Goal: Obtain resource: Download file/media

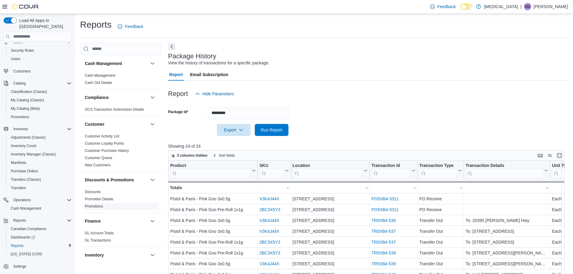
scroll to position [120, 0]
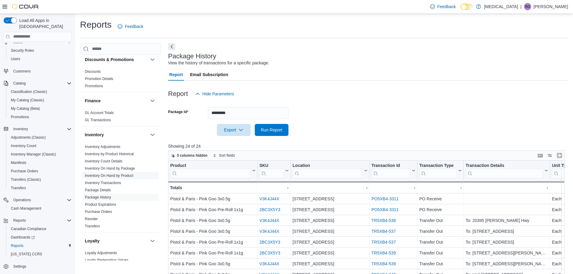
click at [109, 176] on link "Inventory On Hand by Product" at bounding box center [109, 176] width 48 height 4
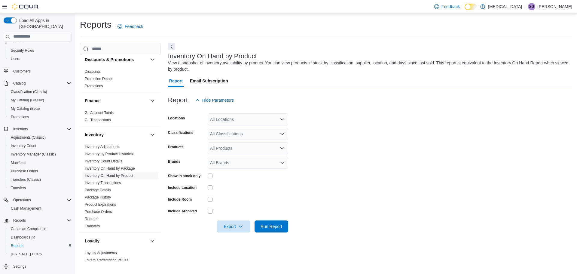
click at [228, 122] on div "All Locations" at bounding box center [248, 119] width 81 height 12
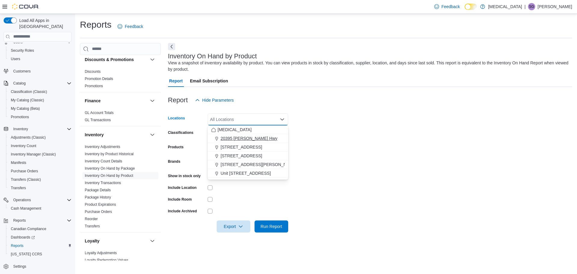
click at [246, 139] on span "20395 [PERSON_NAME] Hwy" at bounding box center [249, 138] width 57 height 6
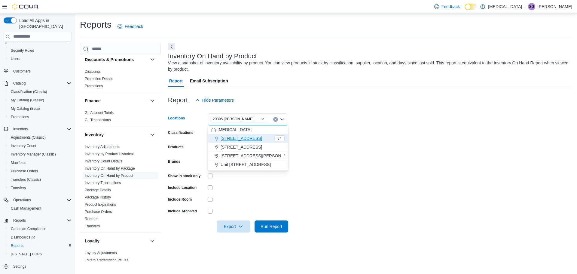
click at [400, 156] on form "Locations 20395 Lougheed Hwy Combo box. Selected. 20395 Lougheed Hwy. Press Bac…" at bounding box center [370, 169] width 405 height 126
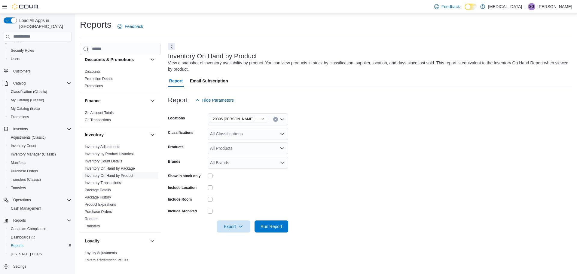
click at [261, 118] on icon "Remove 20395 Lougheed Hwy from selection in this group" at bounding box center [263, 119] width 4 height 4
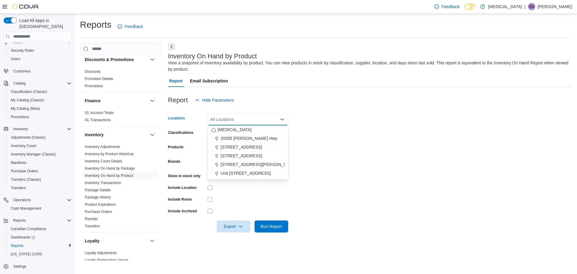
click at [513, 176] on form "Locations All Locations Combo box. Selected. Combo box input. All Locations. Ty…" at bounding box center [370, 169] width 405 height 126
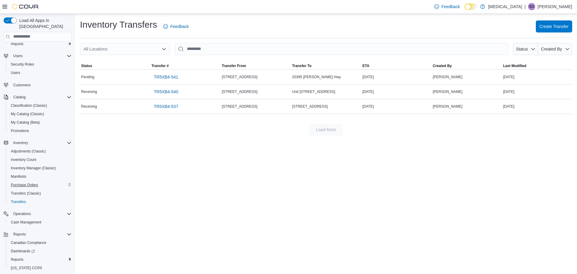
scroll to position [28, 0]
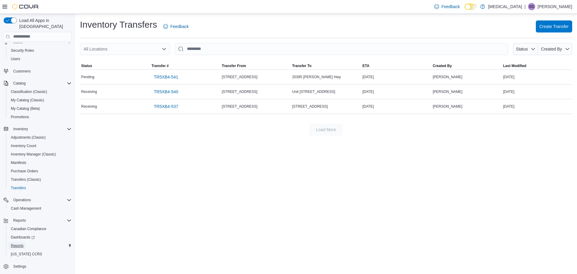
click at [23, 242] on link "Reports" at bounding box center [16, 245] width 17 height 7
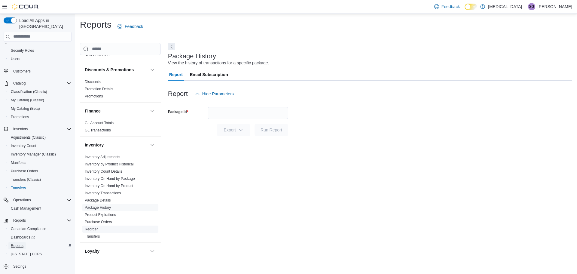
scroll to position [120, 0]
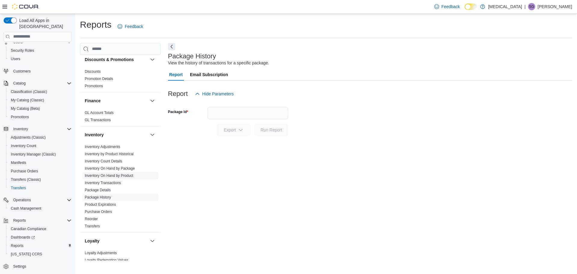
click at [123, 177] on link "Inventory On Hand by Product" at bounding box center [109, 176] width 48 height 4
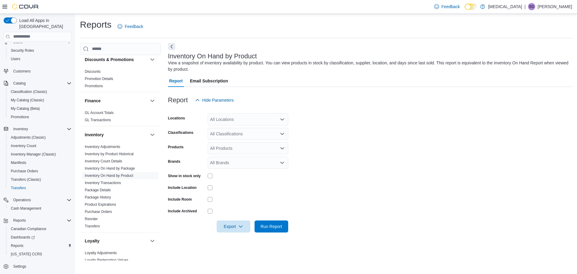
drag, startPoint x: 220, startPoint y: 119, endPoint x: 230, endPoint y: 119, distance: 10.2
click at [220, 118] on div "All Locations" at bounding box center [248, 119] width 81 height 12
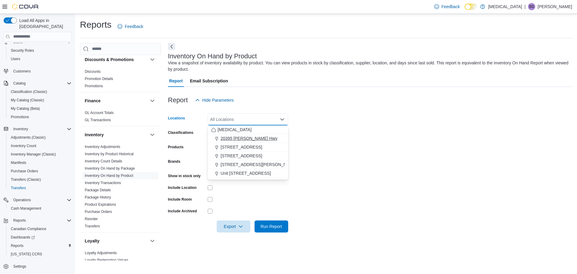
click at [252, 138] on span "20395 [PERSON_NAME] Hwy" at bounding box center [249, 138] width 57 height 6
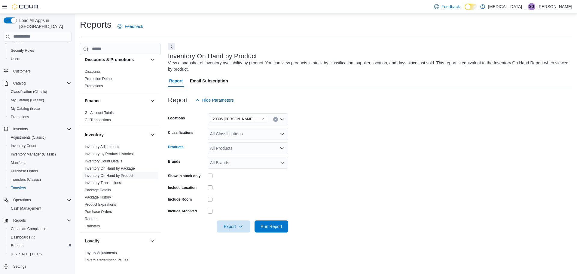
click at [215, 146] on div "All Products" at bounding box center [248, 148] width 81 height 12
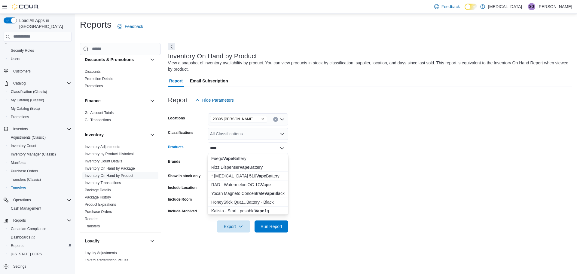
drag, startPoint x: 225, startPoint y: 147, endPoint x: 204, endPoint y: 150, distance: 20.9
click at [204, 150] on div "Products ****" at bounding box center [228, 148] width 120 height 12
click at [227, 146] on div "****" at bounding box center [248, 148] width 81 height 12
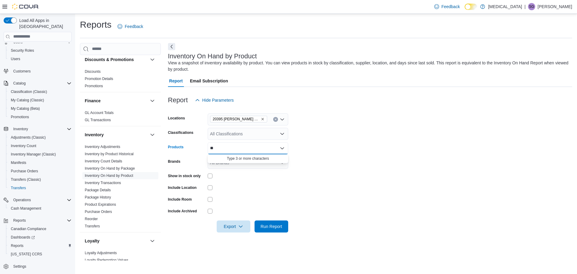
type input "*"
click at [224, 134] on div "All Classifications" at bounding box center [248, 134] width 81 height 12
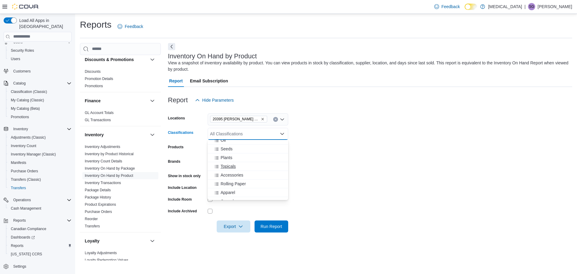
scroll to position [60, 0]
click at [232, 178] on span "Vaporizer" at bounding box center [230, 180] width 18 height 6
click at [379, 184] on form "Locations [STREET_ADDRESS] Classifications Vaporizer Combo box. Selected. Vapor…" at bounding box center [370, 169] width 405 height 126
click at [236, 227] on span "Export" at bounding box center [233, 226] width 26 height 12
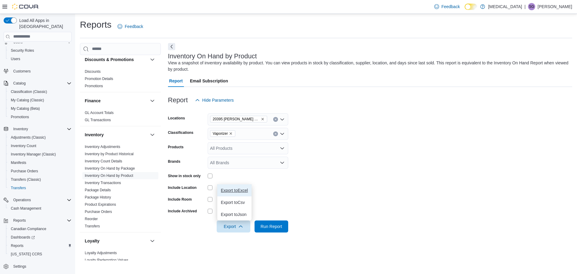
click at [242, 191] on span "Export to Excel" at bounding box center [234, 190] width 27 height 5
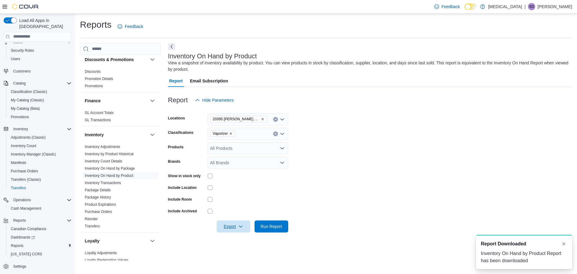
scroll to position [0, 0]
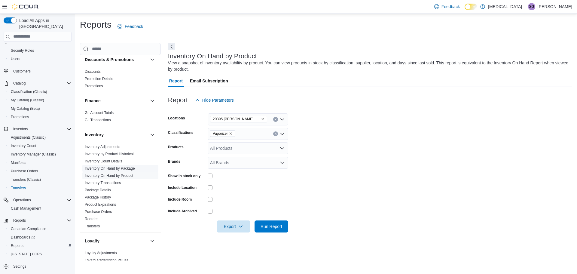
click at [111, 168] on link "Inventory On Hand by Package" at bounding box center [110, 168] width 50 height 4
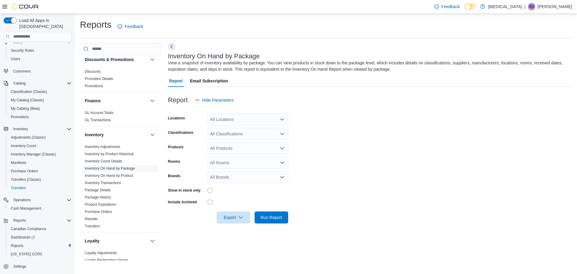
click at [213, 119] on div "All Locations" at bounding box center [248, 119] width 81 height 12
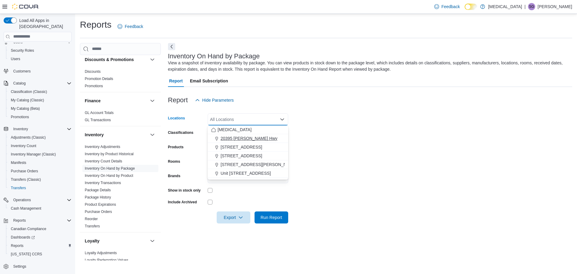
drag, startPoint x: 239, startPoint y: 137, endPoint x: 431, endPoint y: 147, distance: 191.5
click at [240, 137] on span "20395 [PERSON_NAME] Hwy" at bounding box center [249, 138] width 57 height 6
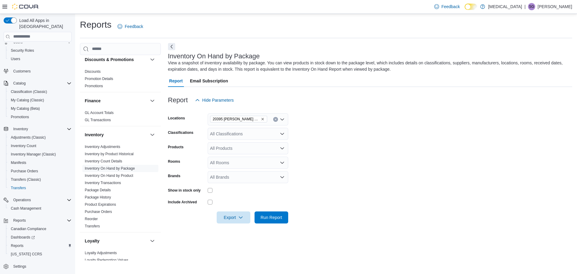
click at [431, 147] on form "Locations [STREET_ADDRESS] Classifications All Classifications Products All Pro…" at bounding box center [370, 164] width 405 height 117
click at [224, 134] on div "All Classifications" at bounding box center [248, 134] width 81 height 12
type input "*"
click at [226, 152] on span "Vapes" at bounding box center [227, 153] width 12 height 6
type input "**"
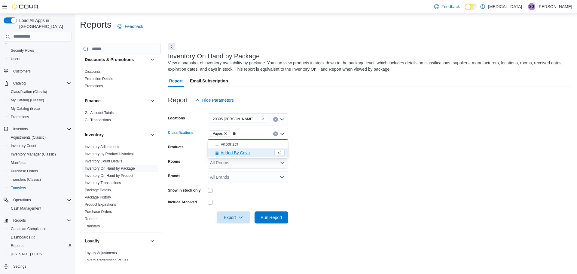
click at [233, 144] on span "Vaporizer" at bounding box center [230, 144] width 18 height 6
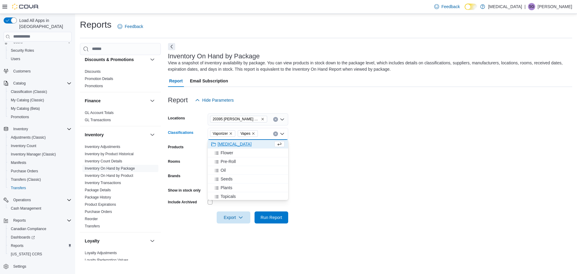
click at [400, 154] on form "Locations [STREET_ADDRESS] Classifications Vaporizer Vapes Combo box. Selected.…" at bounding box center [370, 164] width 405 height 117
click at [230, 219] on span "Export" at bounding box center [233, 217] width 26 height 12
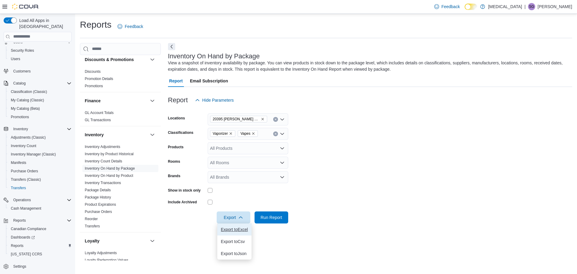
click at [236, 231] on span "Export to Excel" at bounding box center [234, 229] width 27 height 5
click at [231, 229] on span "Export to Excel" at bounding box center [234, 229] width 27 height 5
click at [429, 182] on form "Locations 20395 Lougheed Hwy Classifications Vaporizer Vapes Products All Produ…" at bounding box center [370, 164] width 405 height 117
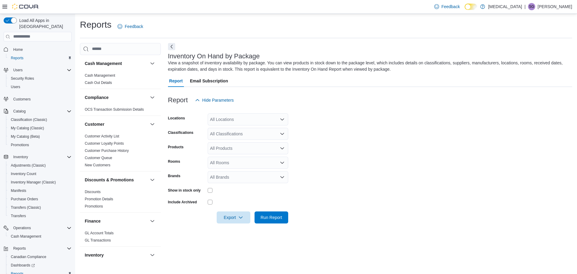
click at [230, 120] on div "All Locations" at bounding box center [248, 119] width 81 height 12
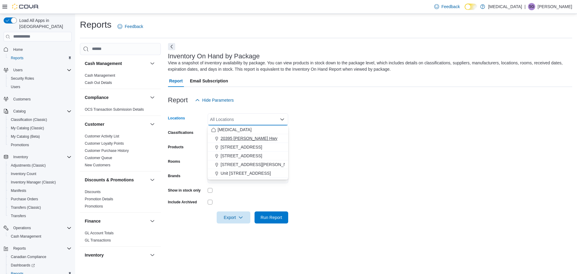
click at [242, 137] on span "20395 [PERSON_NAME] Hwy" at bounding box center [249, 138] width 57 height 6
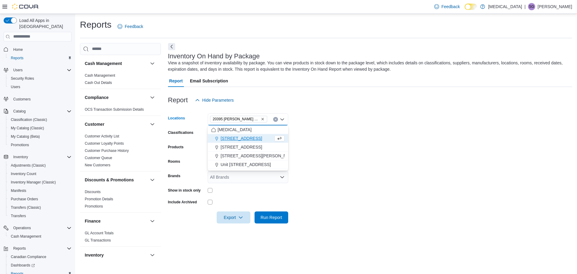
click at [432, 144] on form "Locations 20395 Lougheed Hwy Combo box. Selected. 20395 Lougheed Hwy. Press Bac…" at bounding box center [370, 164] width 405 height 117
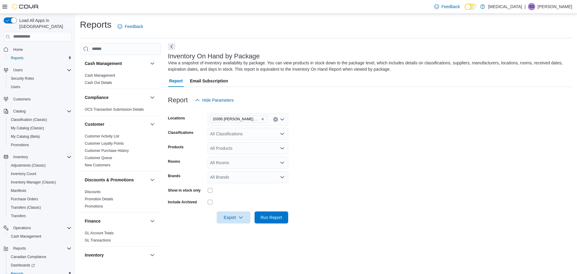
click at [235, 133] on div "All Classifications" at bounding box center [248, 134] width 81 height 12
type input "**"
click at [233, 144] on span "Vaporizer" at bounding box center [230, 144] width 18 height 6
type input "**"
click at [229, 144] on span "Vapes" at bounding box center [227, 144] width 12 height 6
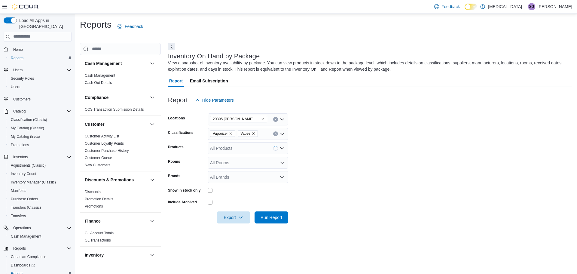
click at [455, 143] on form "Locations 20395 Lougheed Hwy Classifications Vaporizer Vapes Products All Produ…" at bounding box center [370, 164] width 405 height 117
click at [438, 216] on form "Locations 20395 Lougheed Hwy Classifications Vaporizer Vapes Products All Produ…" at bounding box center [370, 164] width 405 height 117
click at [231, 219] on span "Export" at bounding box center [233, 217] width 26 height 12
click at [231, 230] on span "Export to Excel" at bounding box center [234, 229] width 27 height 5
click at [400, 196] on form "Locations 20395 Lougheed Hwy Classifications Vaporizer Vapes Products All Produ…" at bounding box center [370, 164] width 405 height 117
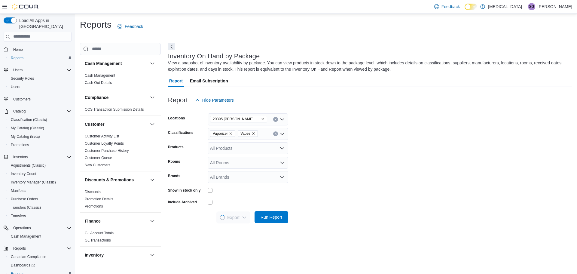
click at [271, 215] on span "Run Report" at bounding box center [272, 217] width 22 height 6
